Goal: Navigation & Orientation: Find specific page/section

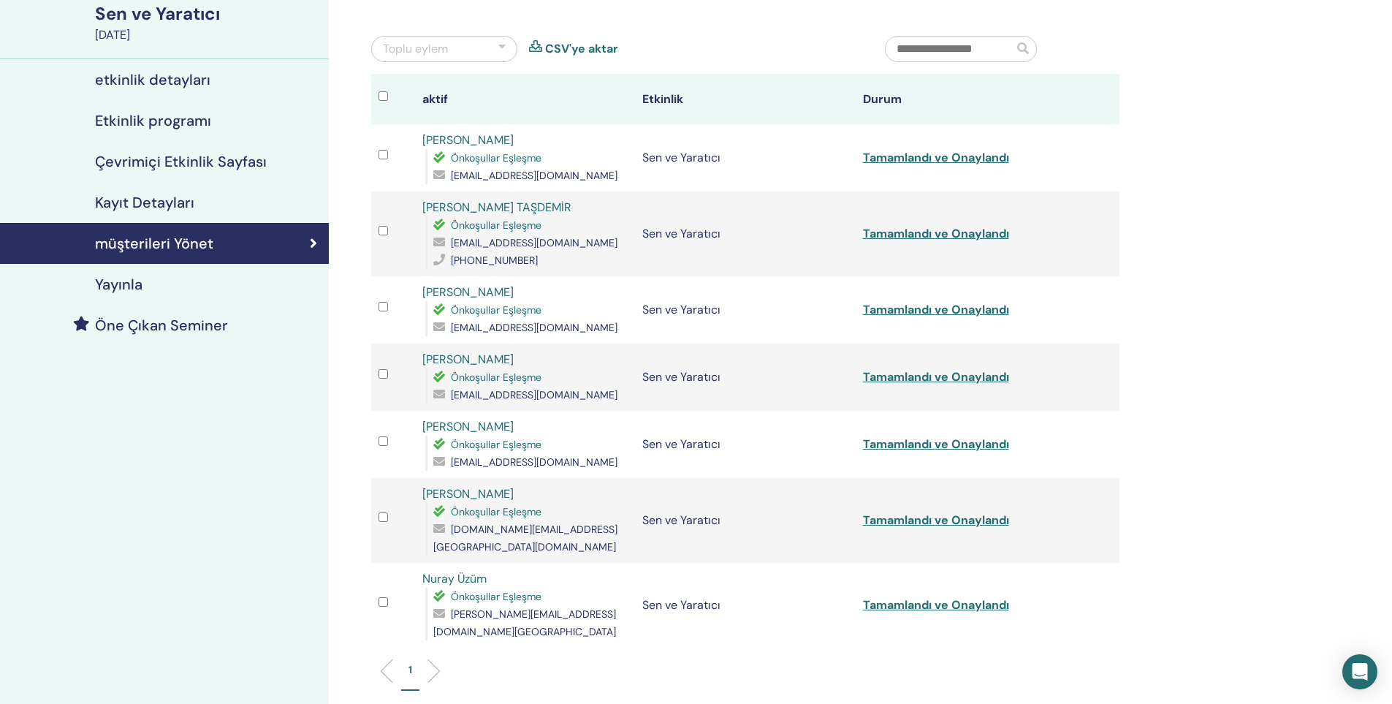
scroll to position [73, 0]
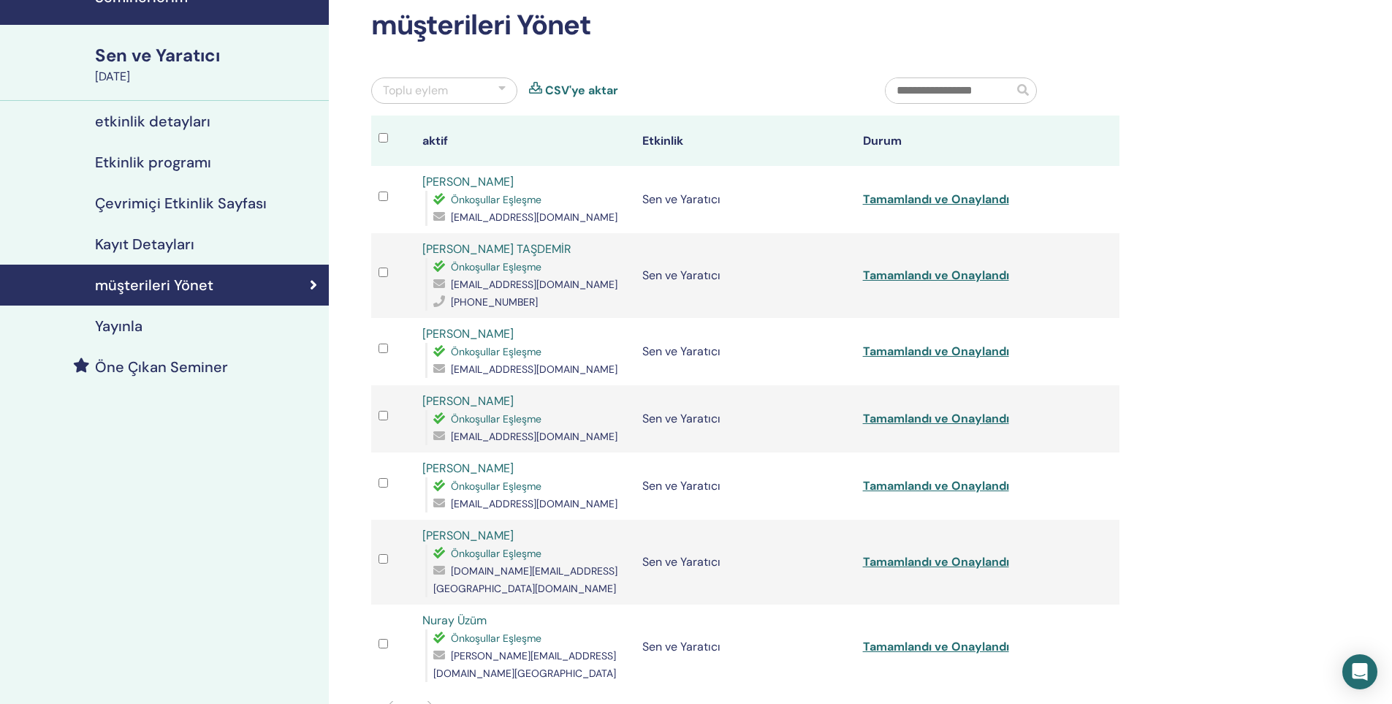
click at [162, 56] on font "Sen ve Yaratıcı" at bounding box center [157, 55] width 125 height 23
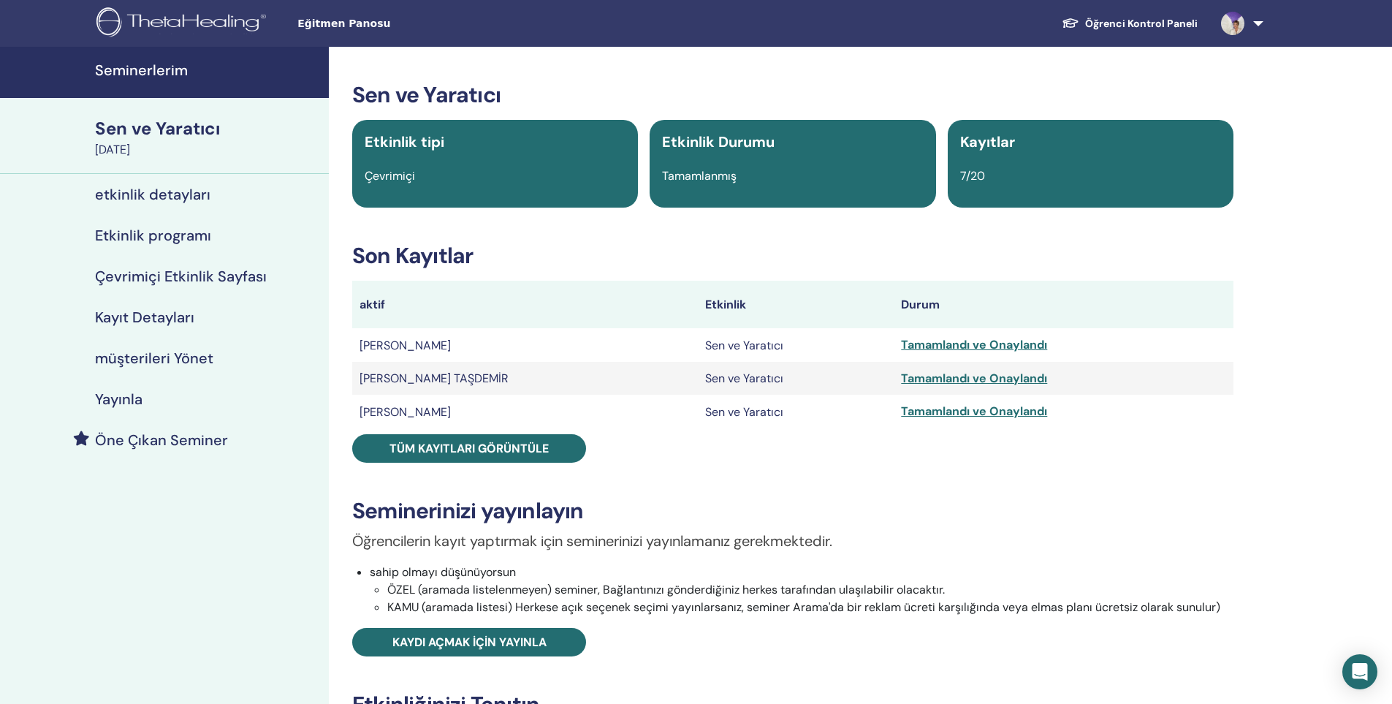
click at [151, 72] on font "Seminerlerim" at bounding box center [141, 70] width 93 height 19
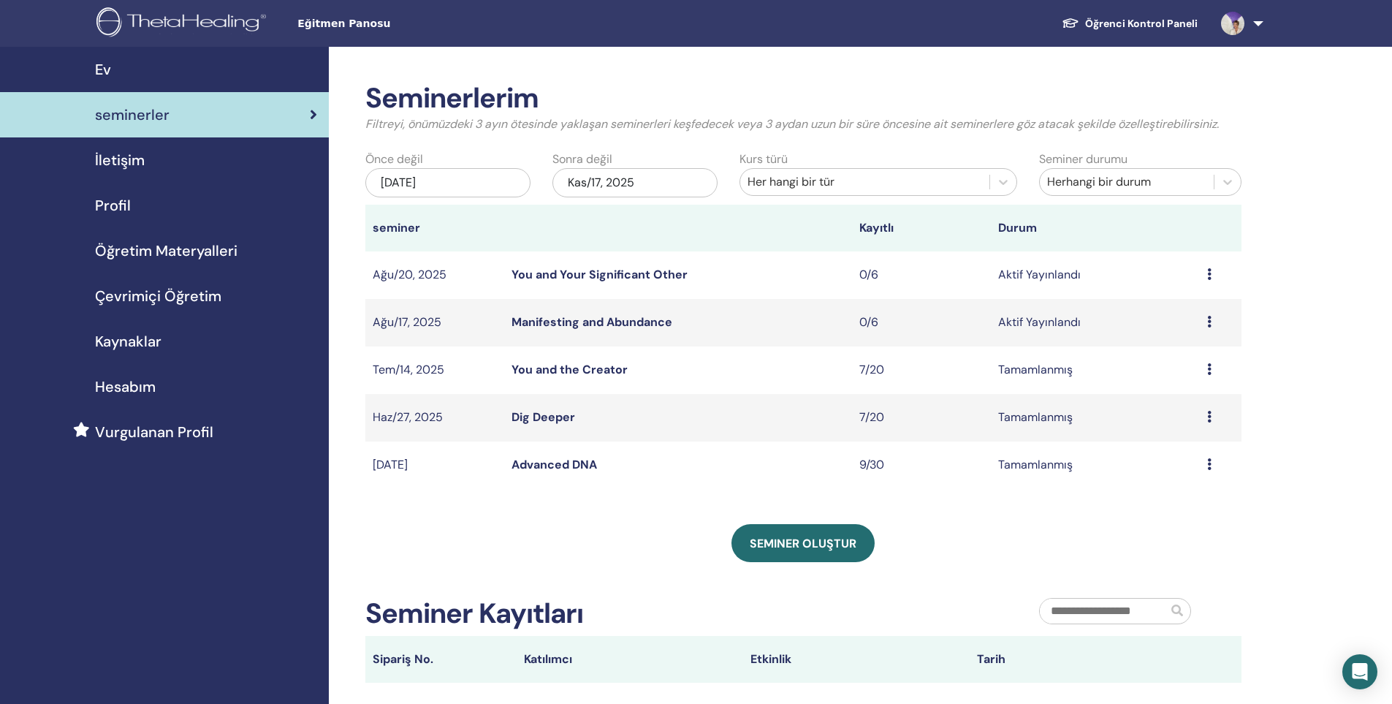
click at [194, 292] on span "Çevrimiçi Öğretim" at bounding box center [158, 296] width 126 height 22
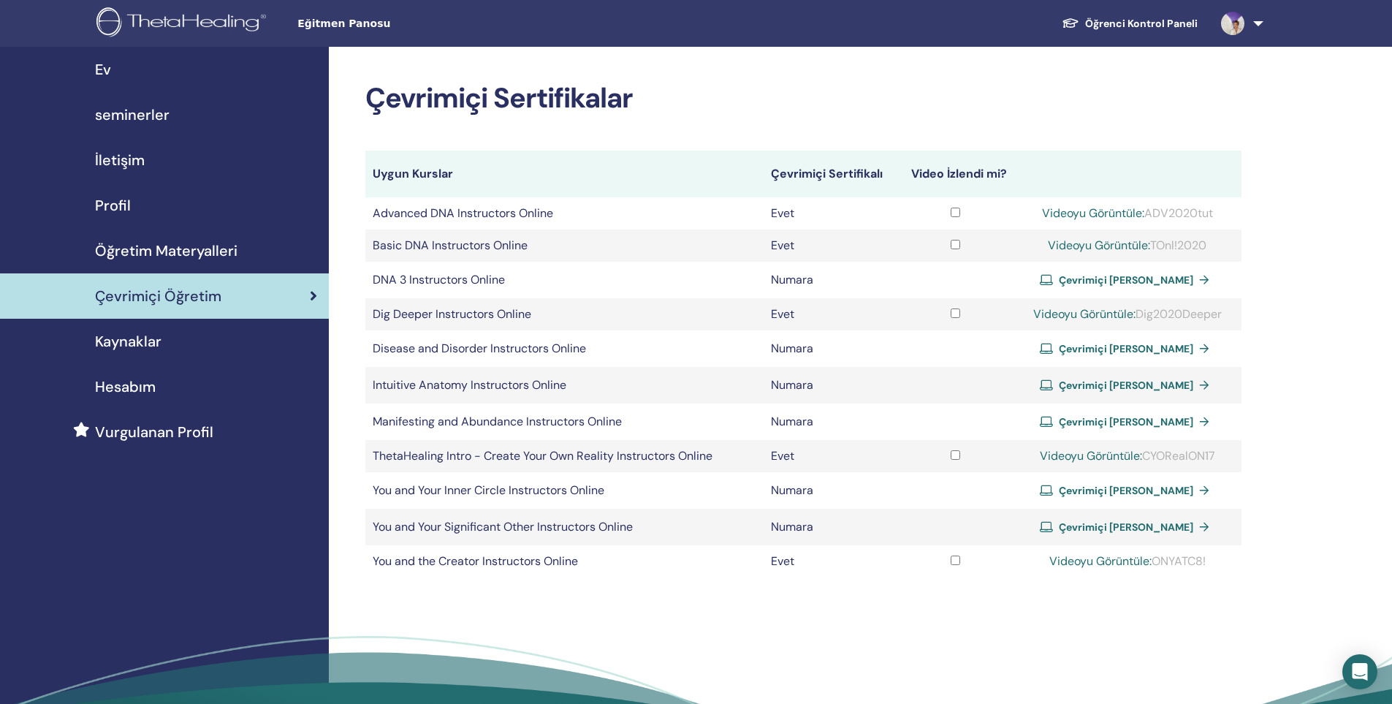
click at [187, 253] on span "Öğretim Materyalleri" at bounding box center [166, 251] width 143 height 22
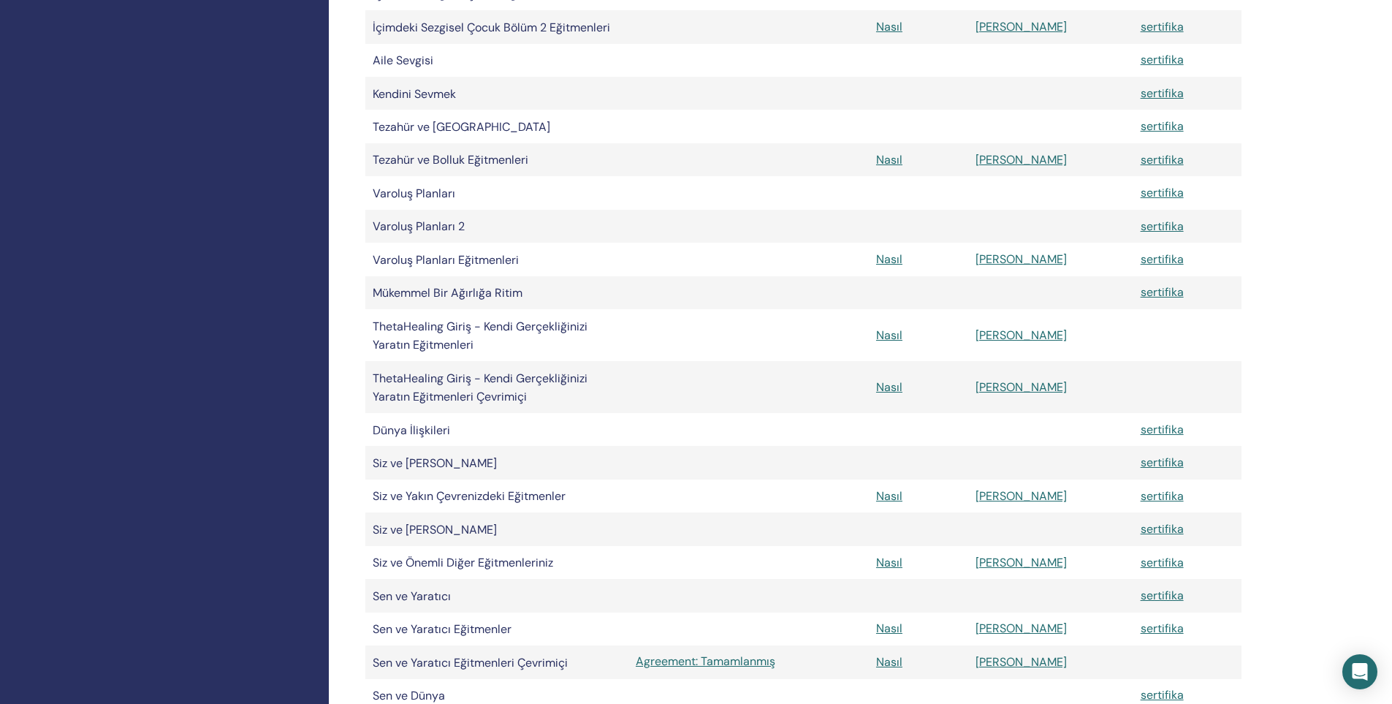
scroll to position [877, 0]
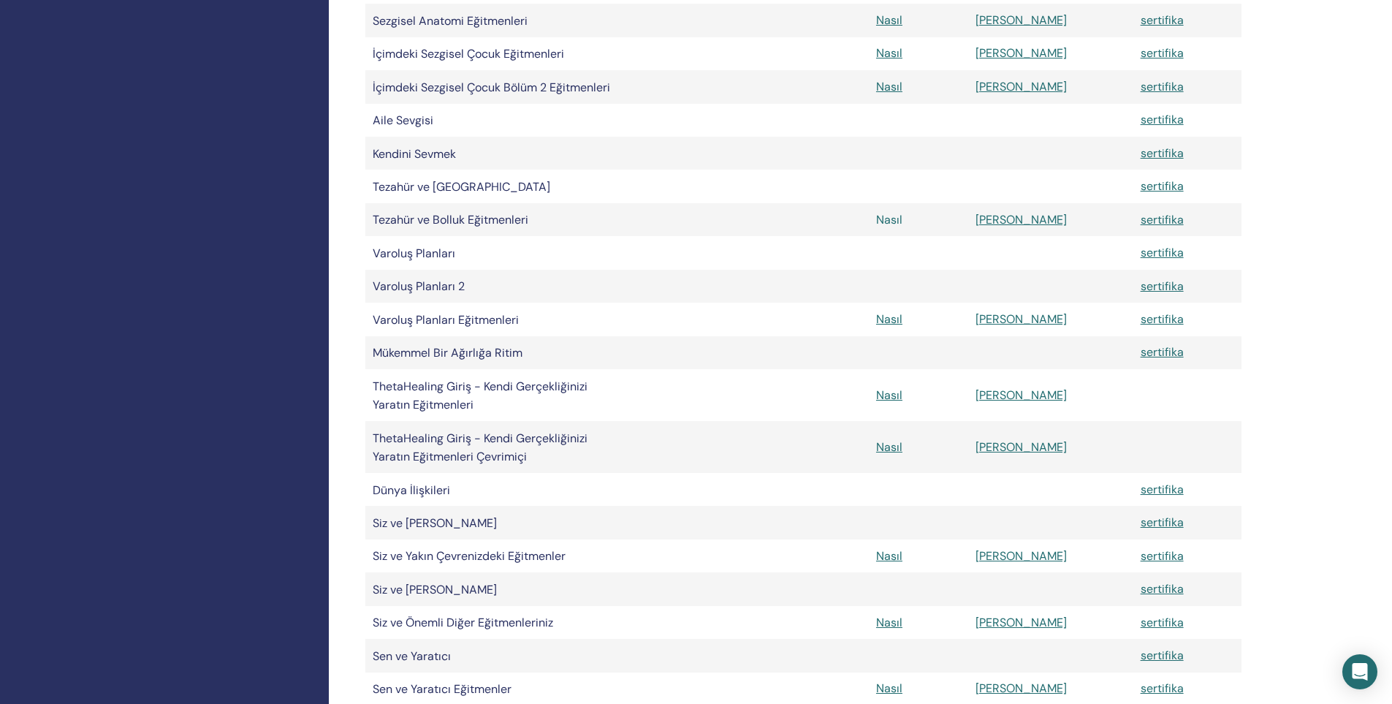
click at [903, 222] on font "Nasıl" at bounding box center [889, 219] width 26 height 15
